Goal: Task Accomplishment & Management: Manage account settings

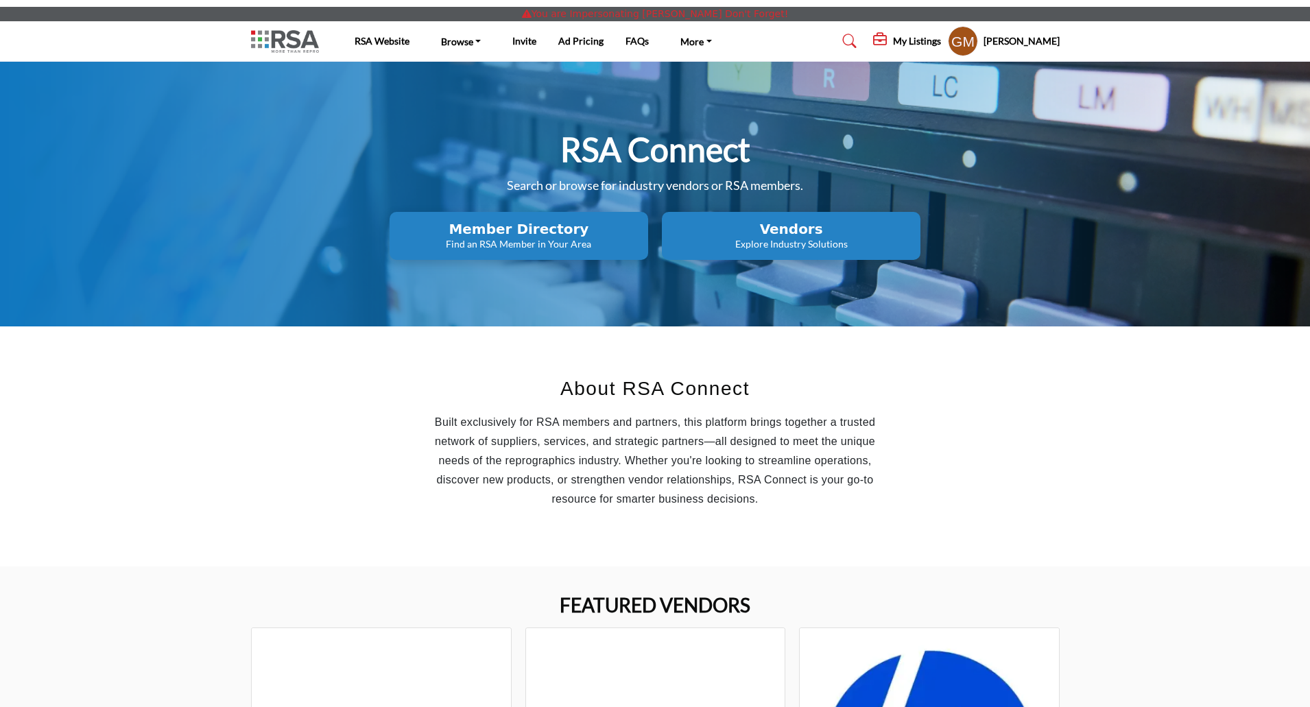
click at [1024, 40] on h5 "[PERSON_NAME]" at bounding box center [1021, 41] width 76 height 14
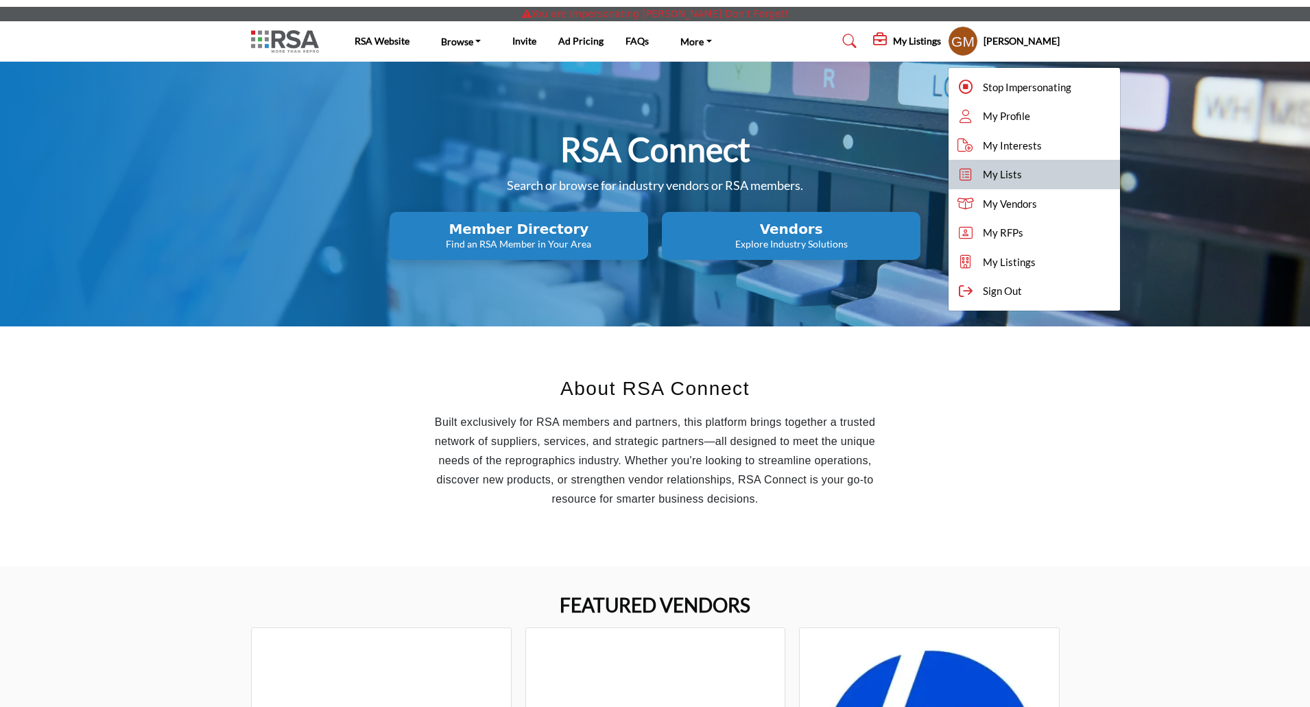
click at [990, 168] on span "My Lists" at bounding box center [1002, 175] width 39 height 16
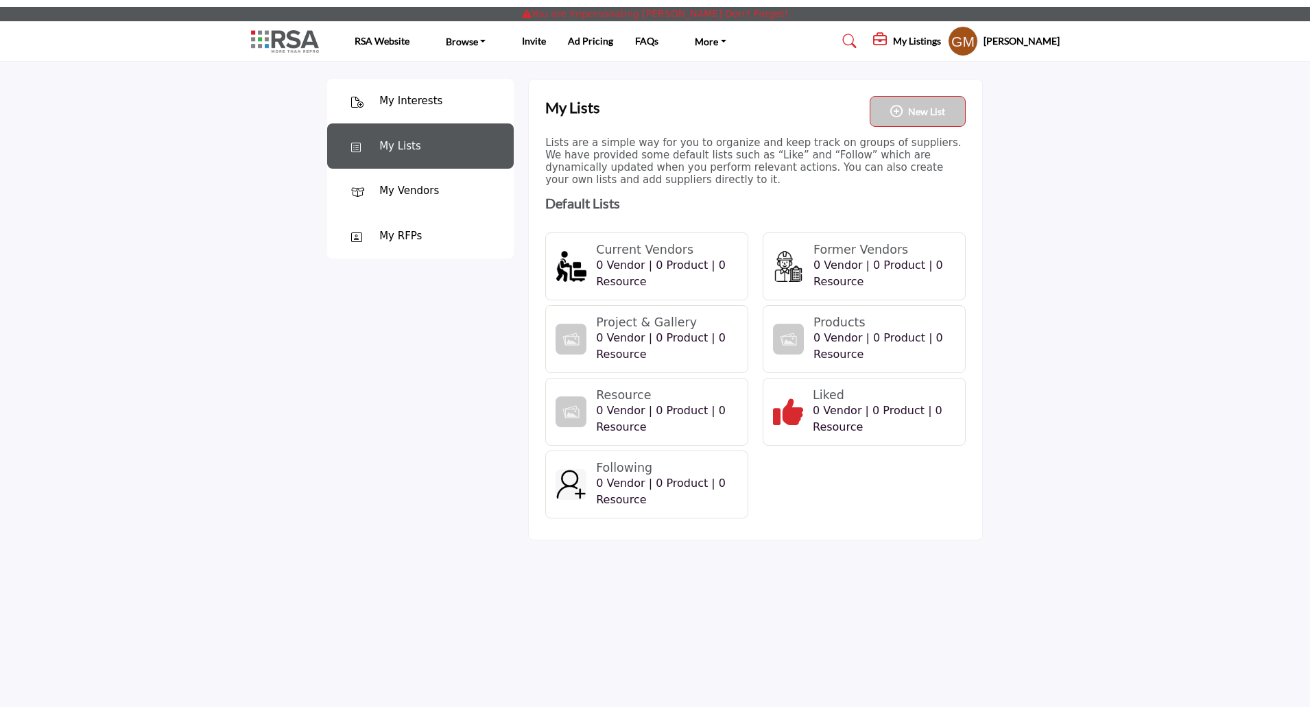
click at [1022, 41] on h5 "[PERSON_NAME]" at bounding box center [1021, 41] width 76 height 14
click at [905, 36] on h5 "My Listings" at bounding box center [917, 41] width 48 height 12
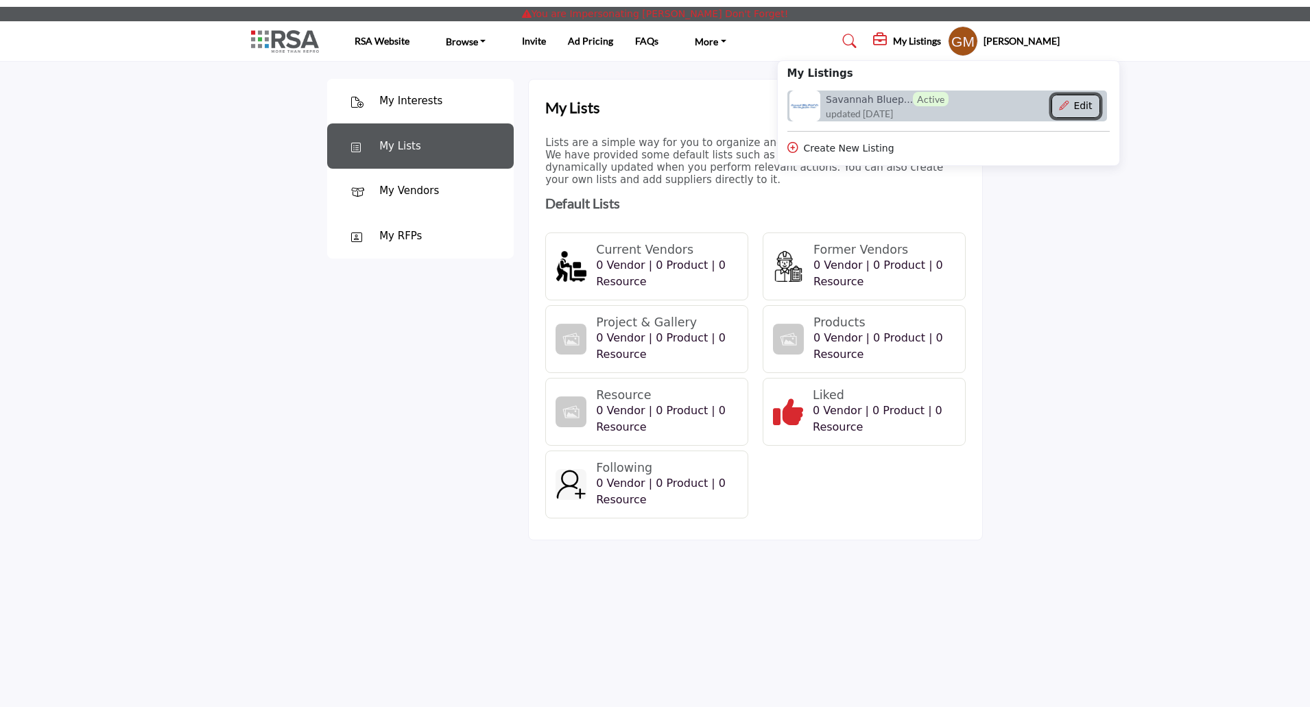
click at [1082, 104] on button "Edit" at bounding box center [1075, 106] width 49 height 23
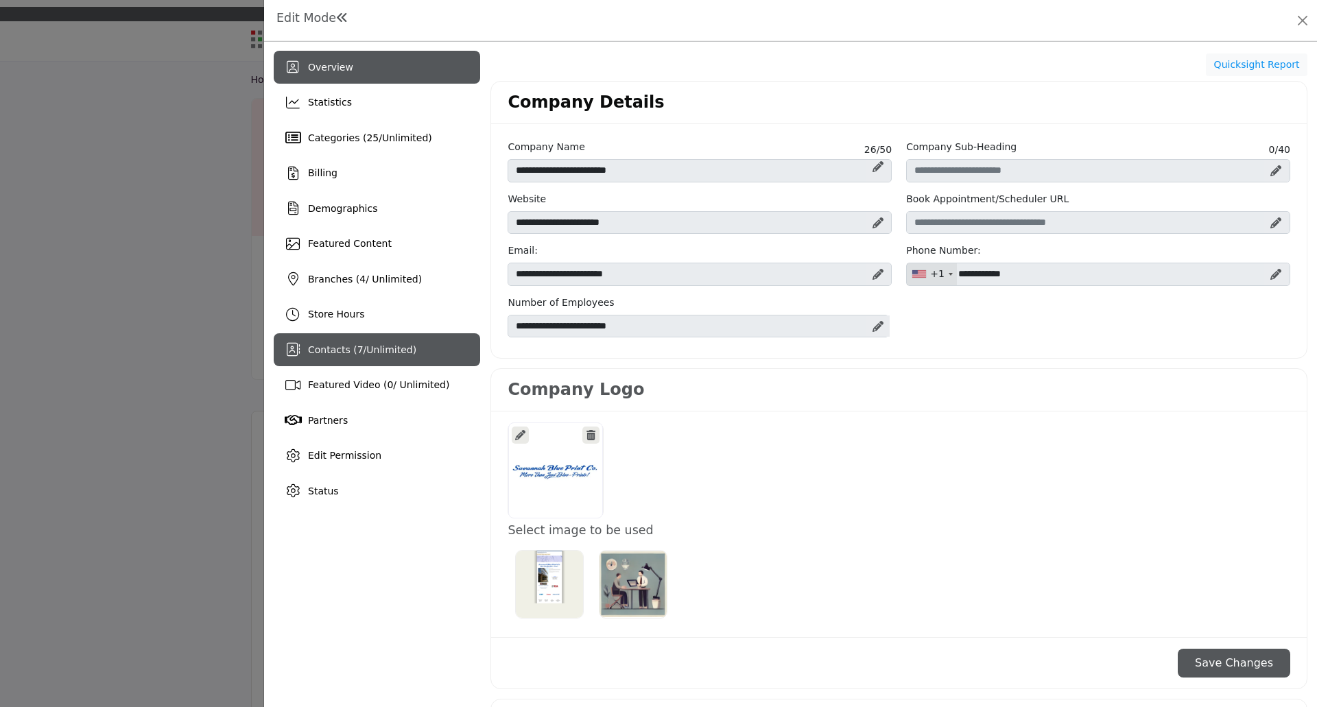
click at [370, 342] on div "Contacts ( 7 / Unlimited )" at bounding box center [377, 349] width 206 height 33
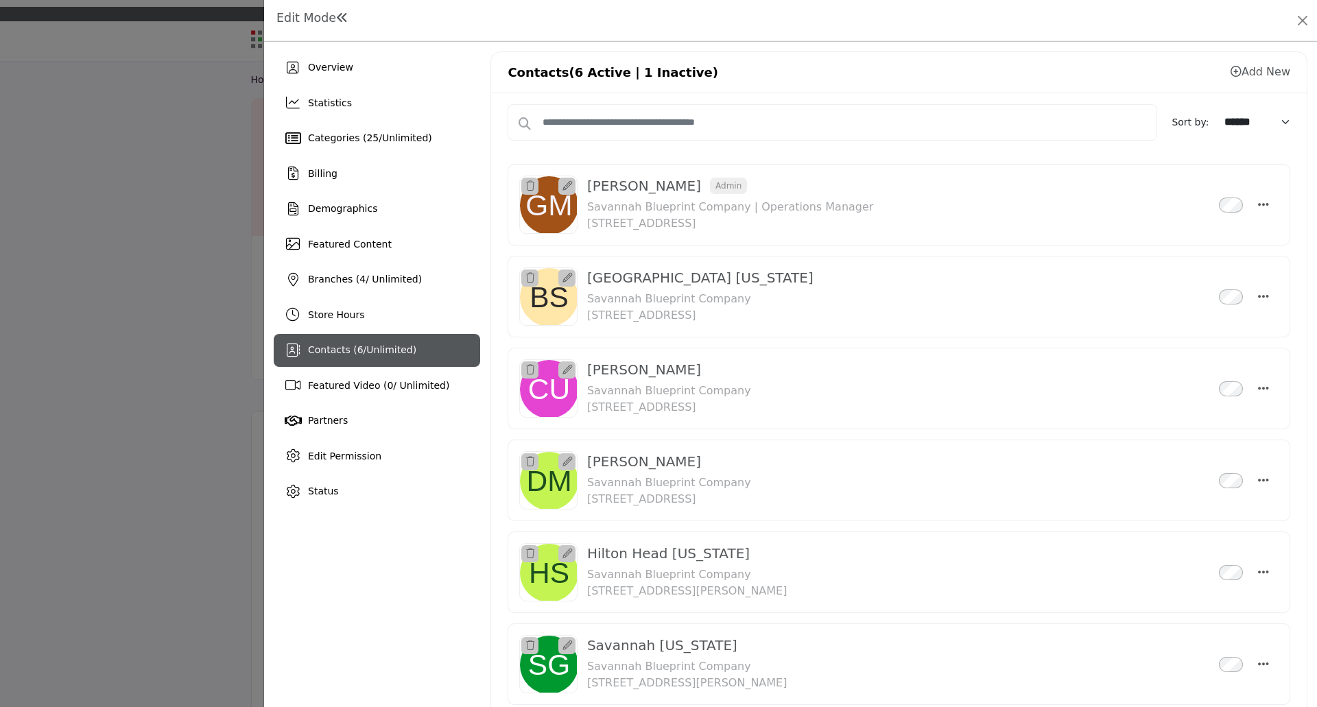
click at [216, 256] on div at bounding box center [658, 353] width 1317 height 707
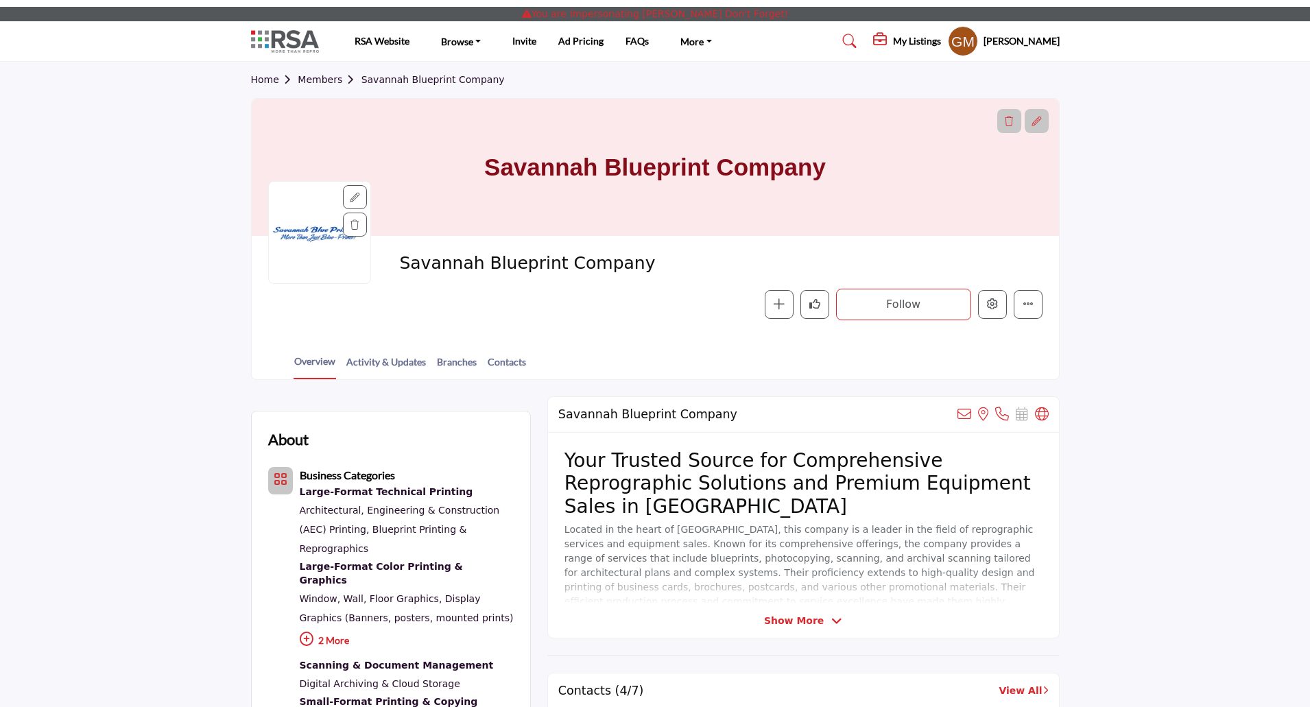
click at [1009, 38] on h5 "[PERSON_NAME]" at bounding box center [1021, 41] width 76 height 14
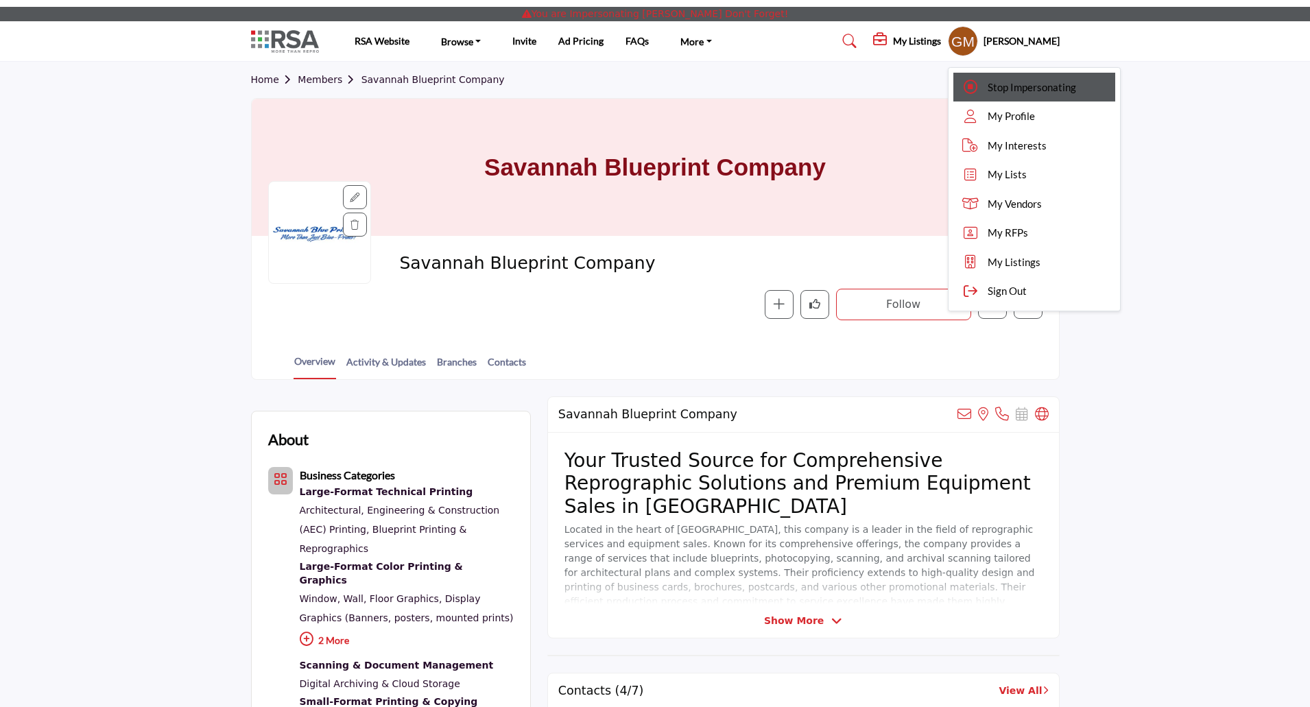
click at [1019, 89] on span "Stop Impersonating" at bounding box center [1031, 88] width 88 height 16
